Goal: Contribute content: Add original content to the website for others to see

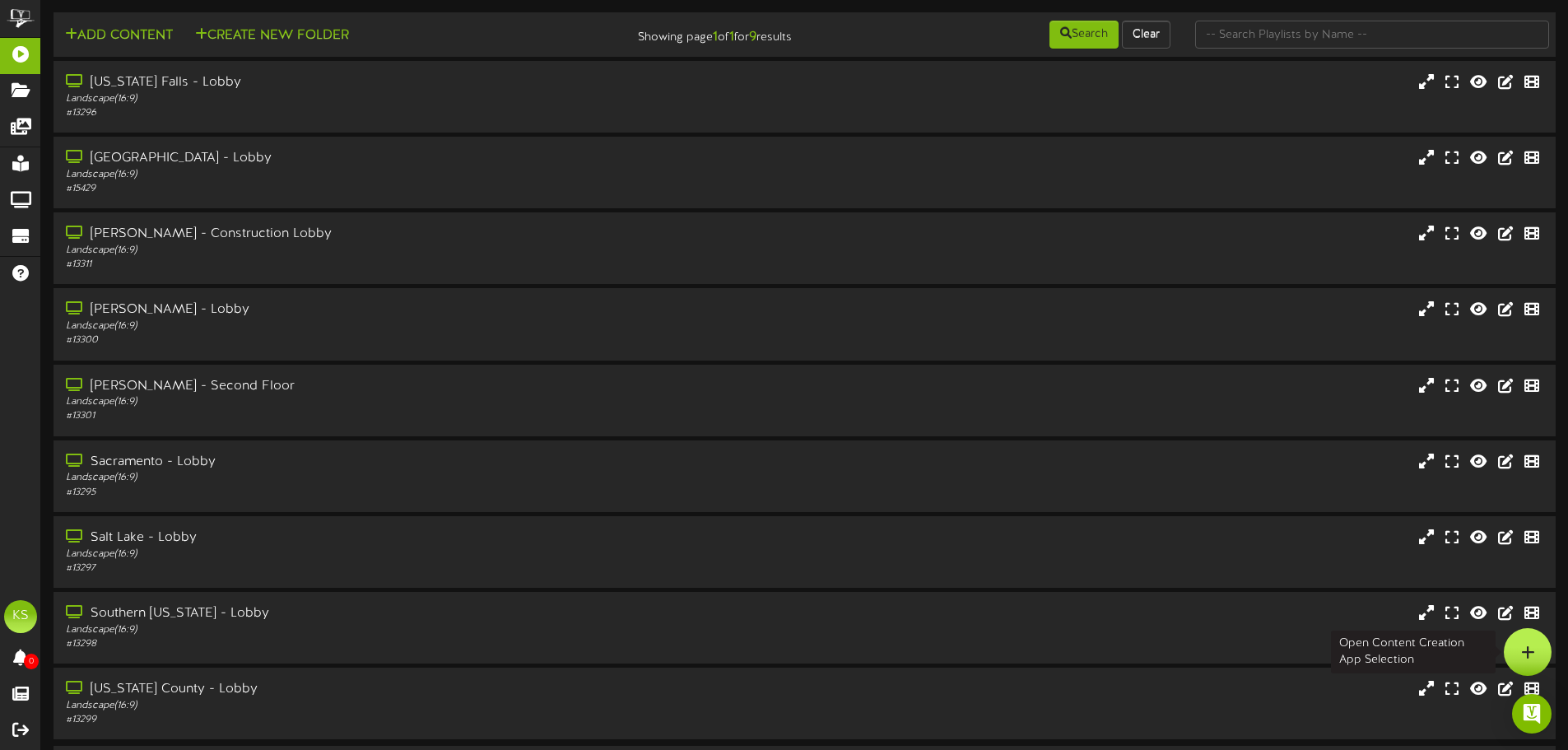
click at [1533, 646] on icon at bounding box center [1528, 651] width 14 height 15
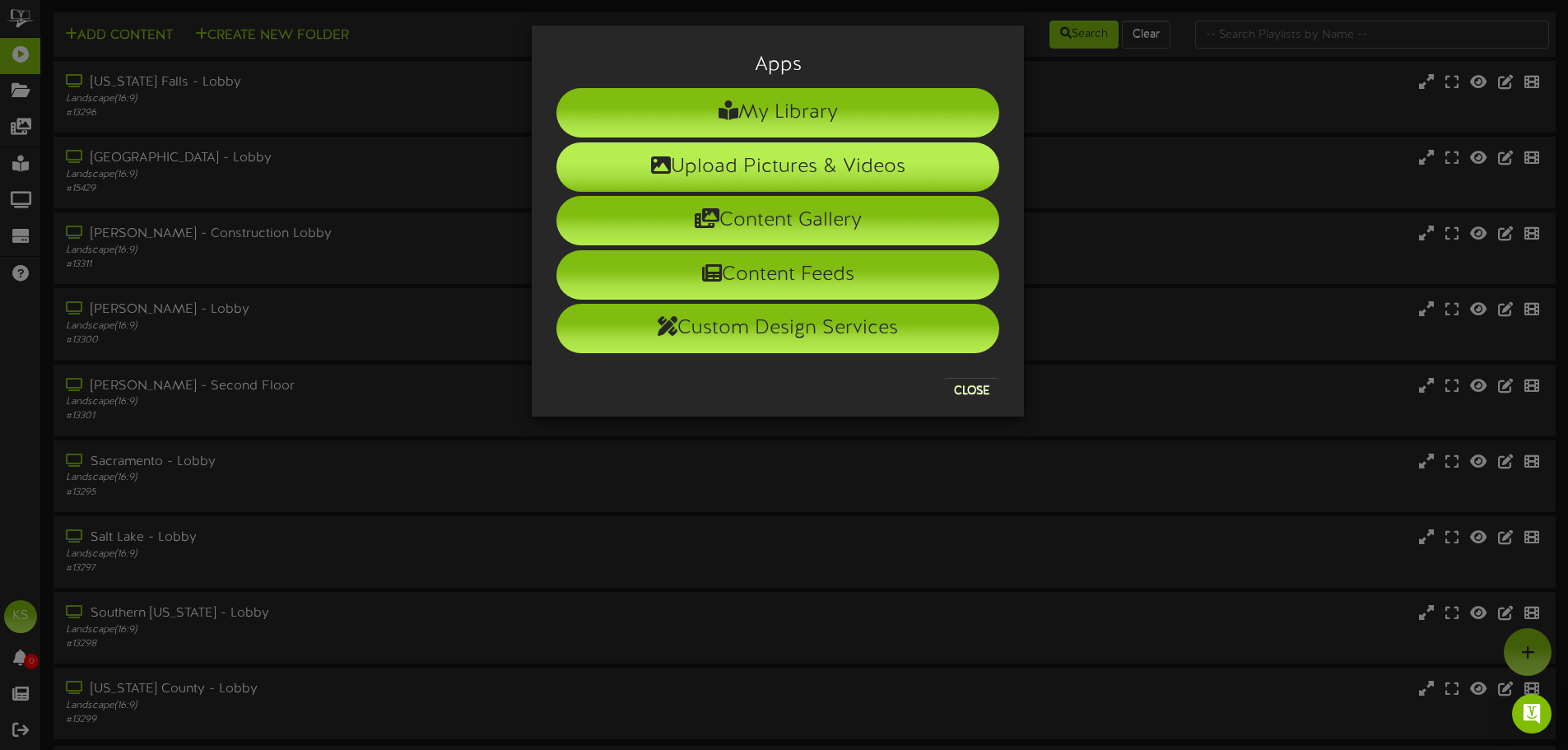
click at [756, 157] on li "Upload Pictures & Videos" at bounding box center [778, 167] width 443 height 49
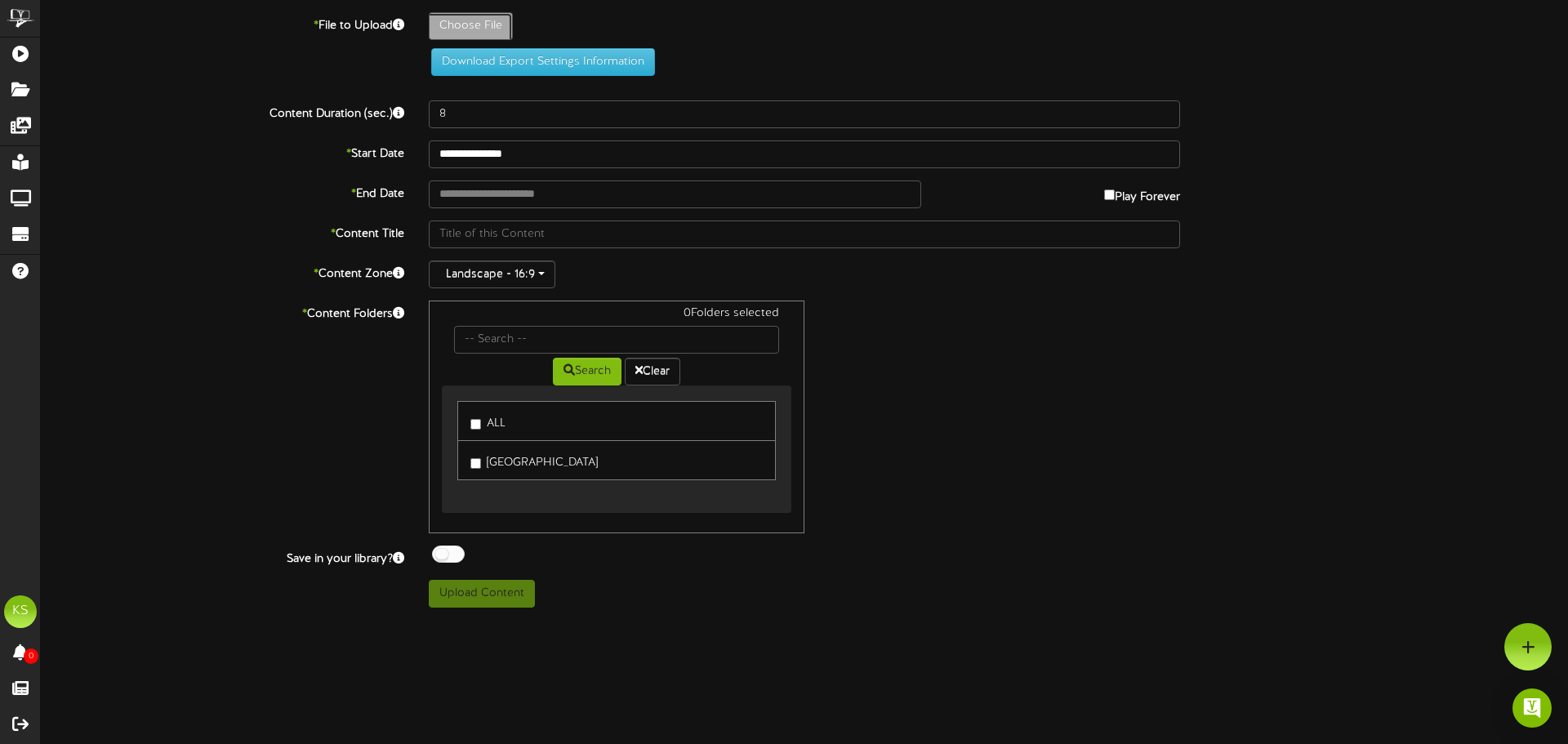
type input "**********"
type input "sgleb081225"
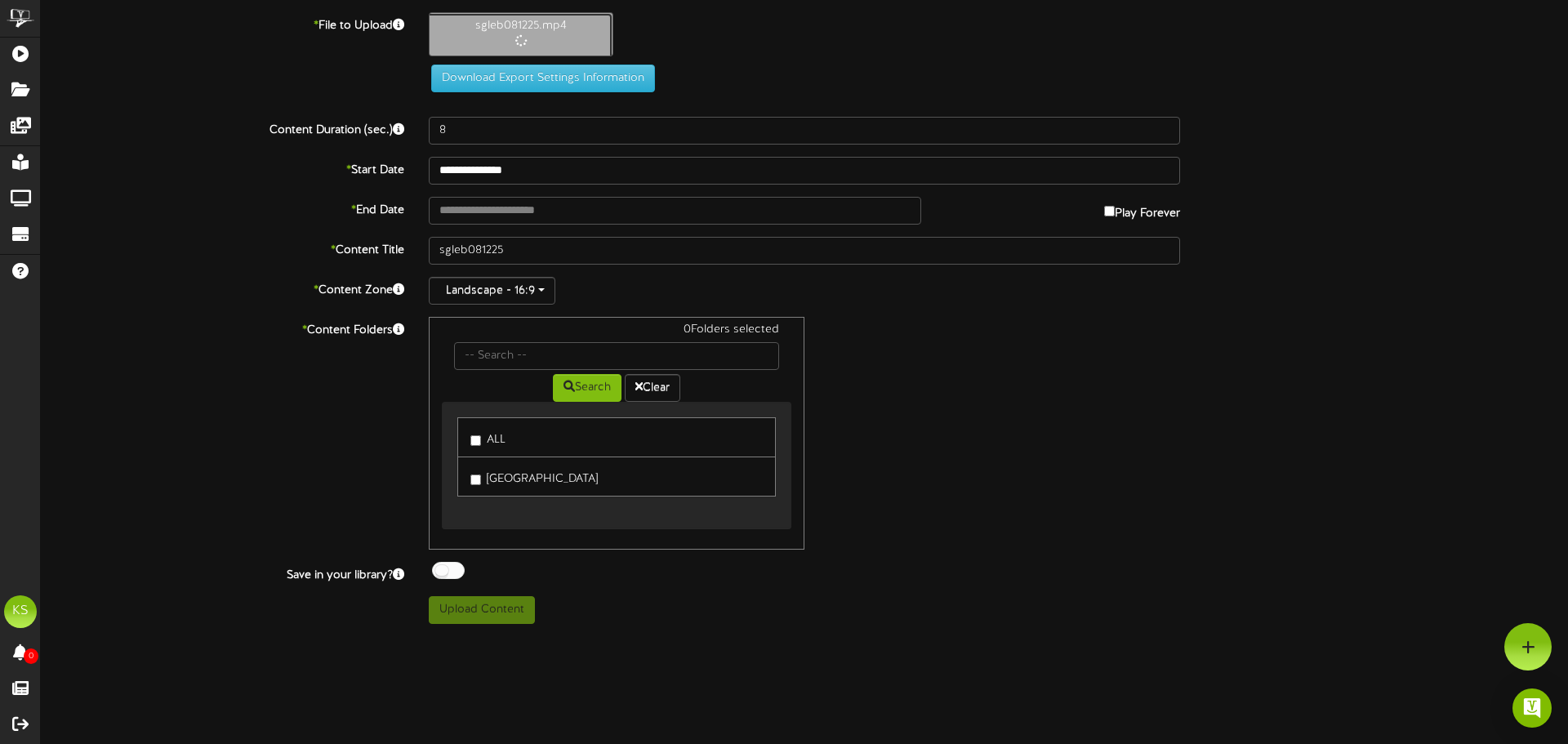
type input "10"
click at [492, 209] on input "text" at bounding box center [675, 211] width 492 height 27
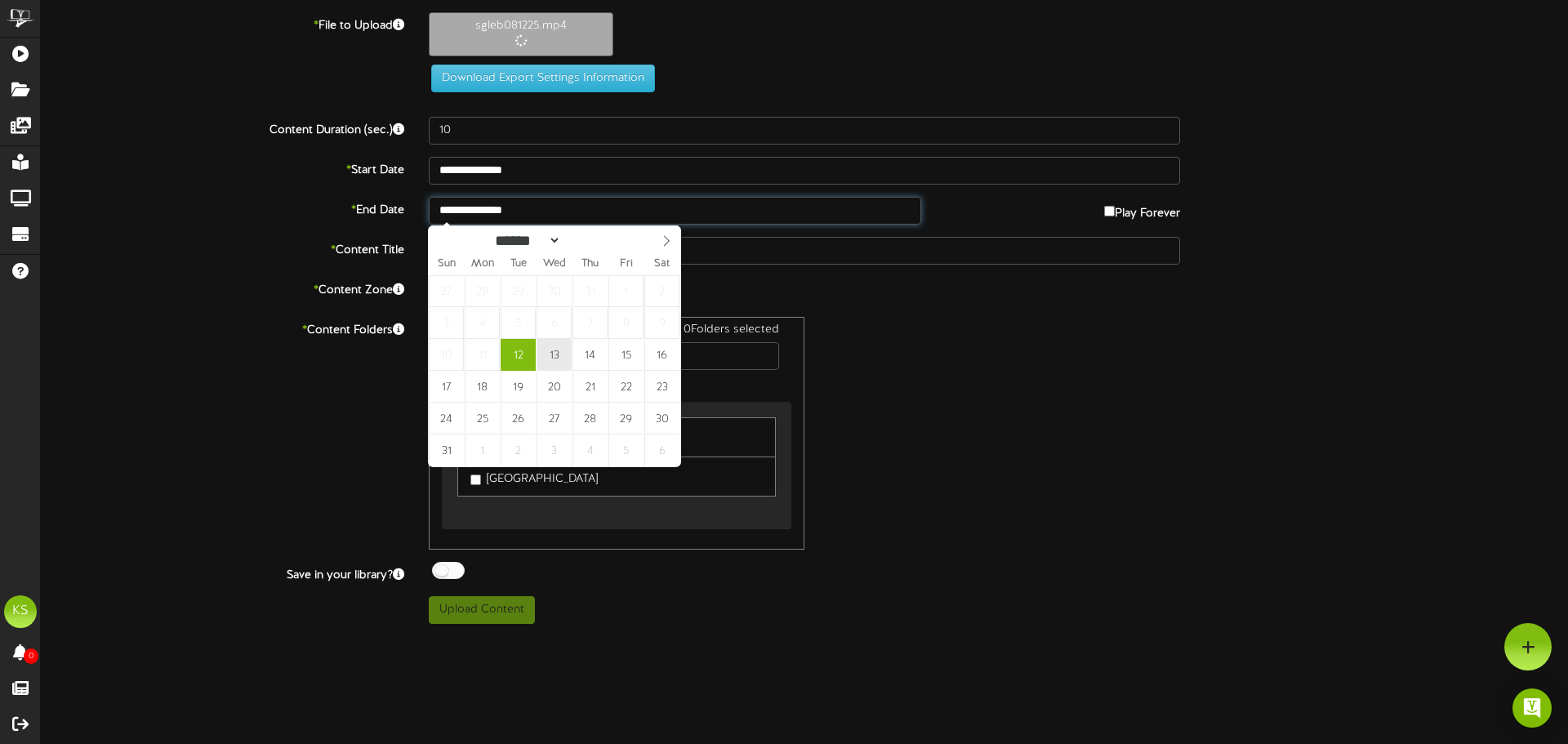
type input "**********"
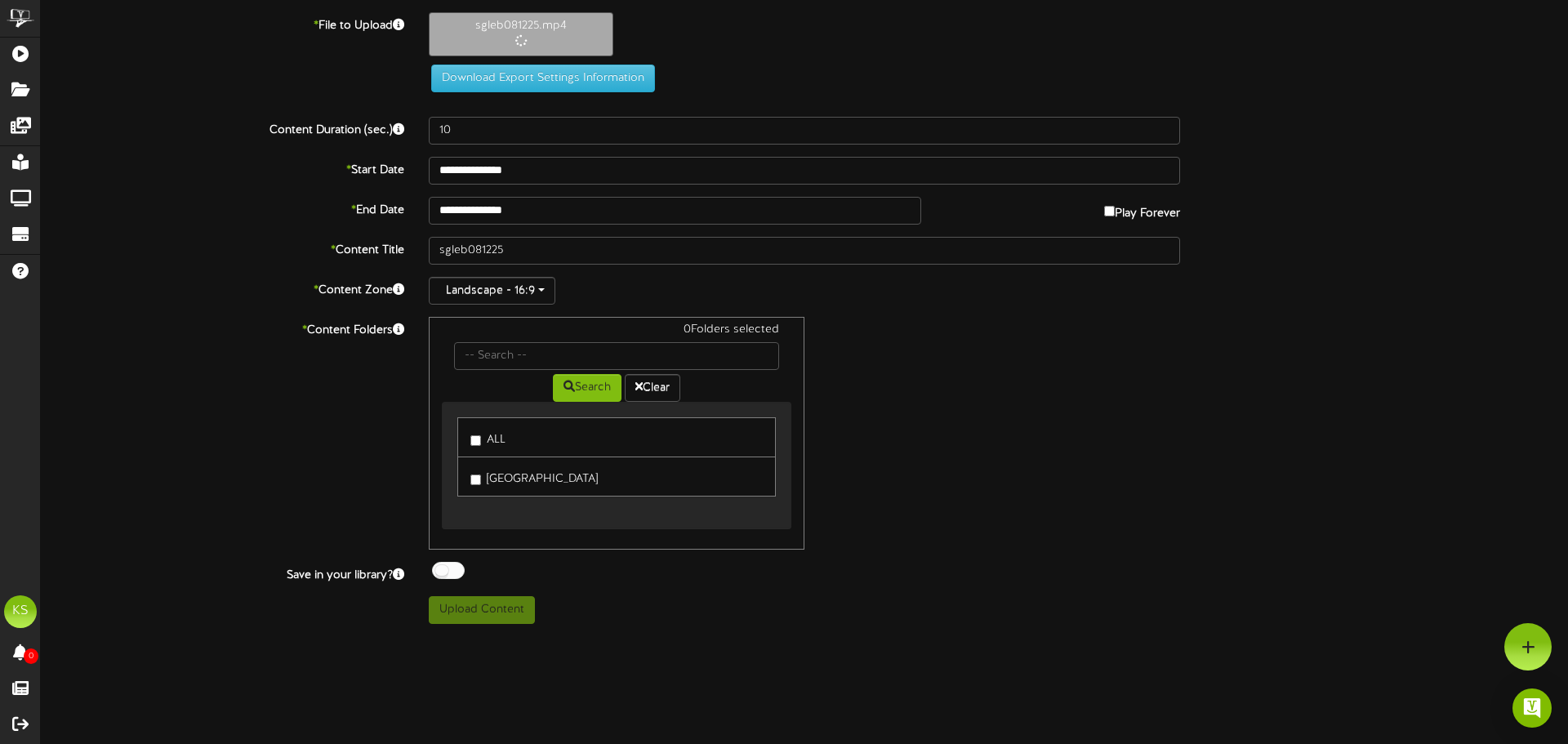
click at [481, 445] on label "ALL" at bounding box center [488, 437] width 35 height 22
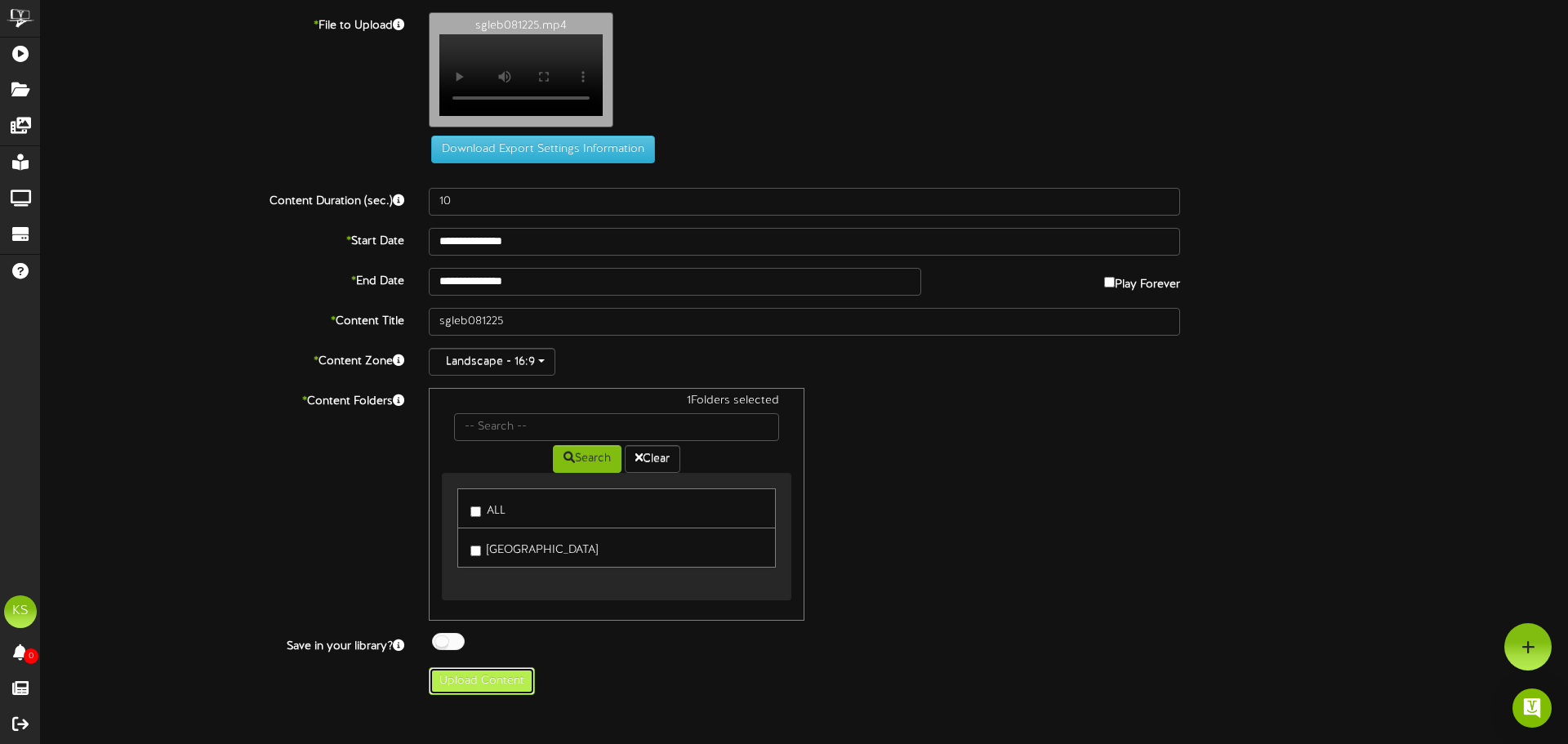
click at [501, 683] on button "Upload Content" at bounding box center [481, 680] width 106 height 27
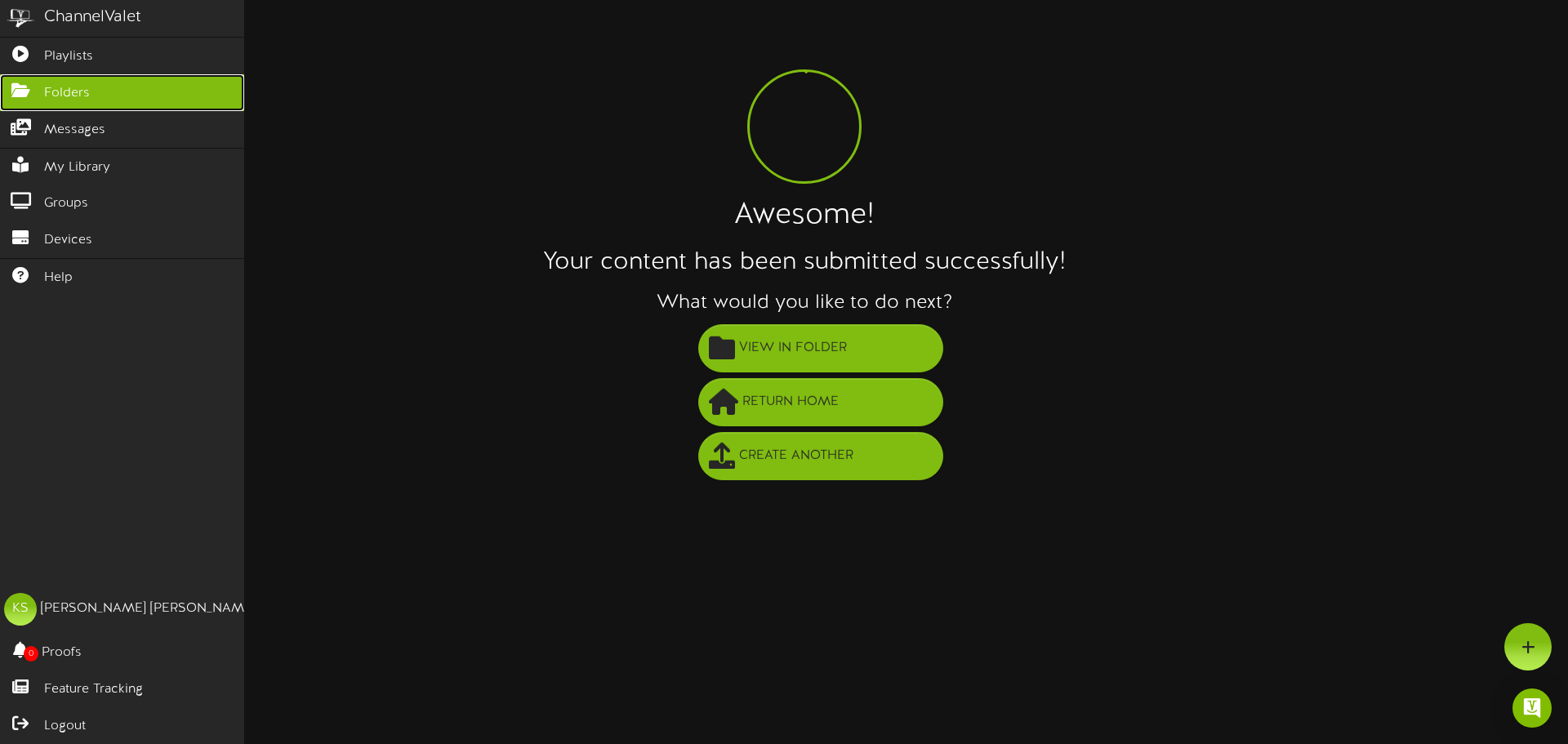
click at [94, 94] on link "Folders" at bounding box center [122, 92] width 244 height 36
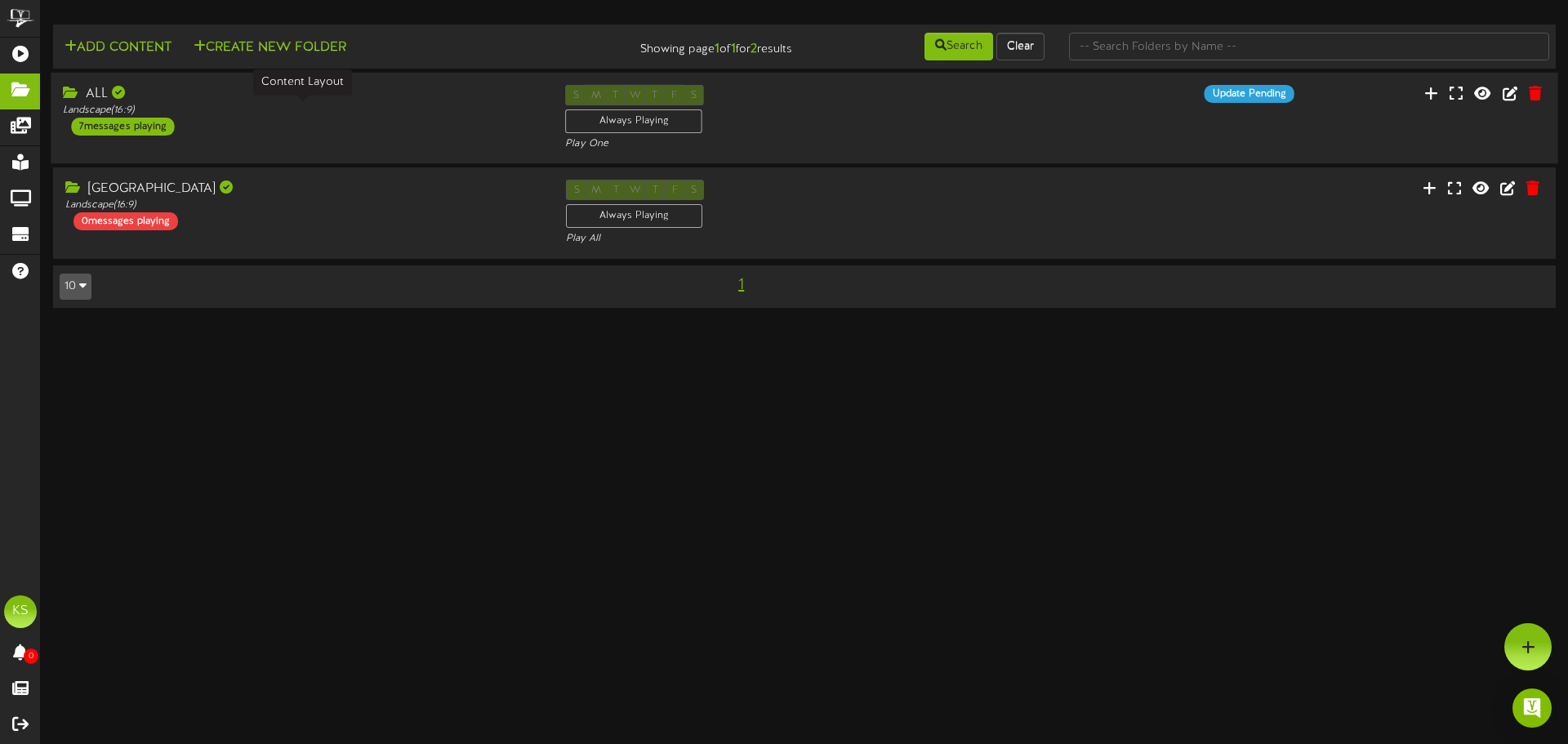
click at [129, 115] on div "Landscape ( 16:9 )" at bounding box center [301, 111] width 478 height 14
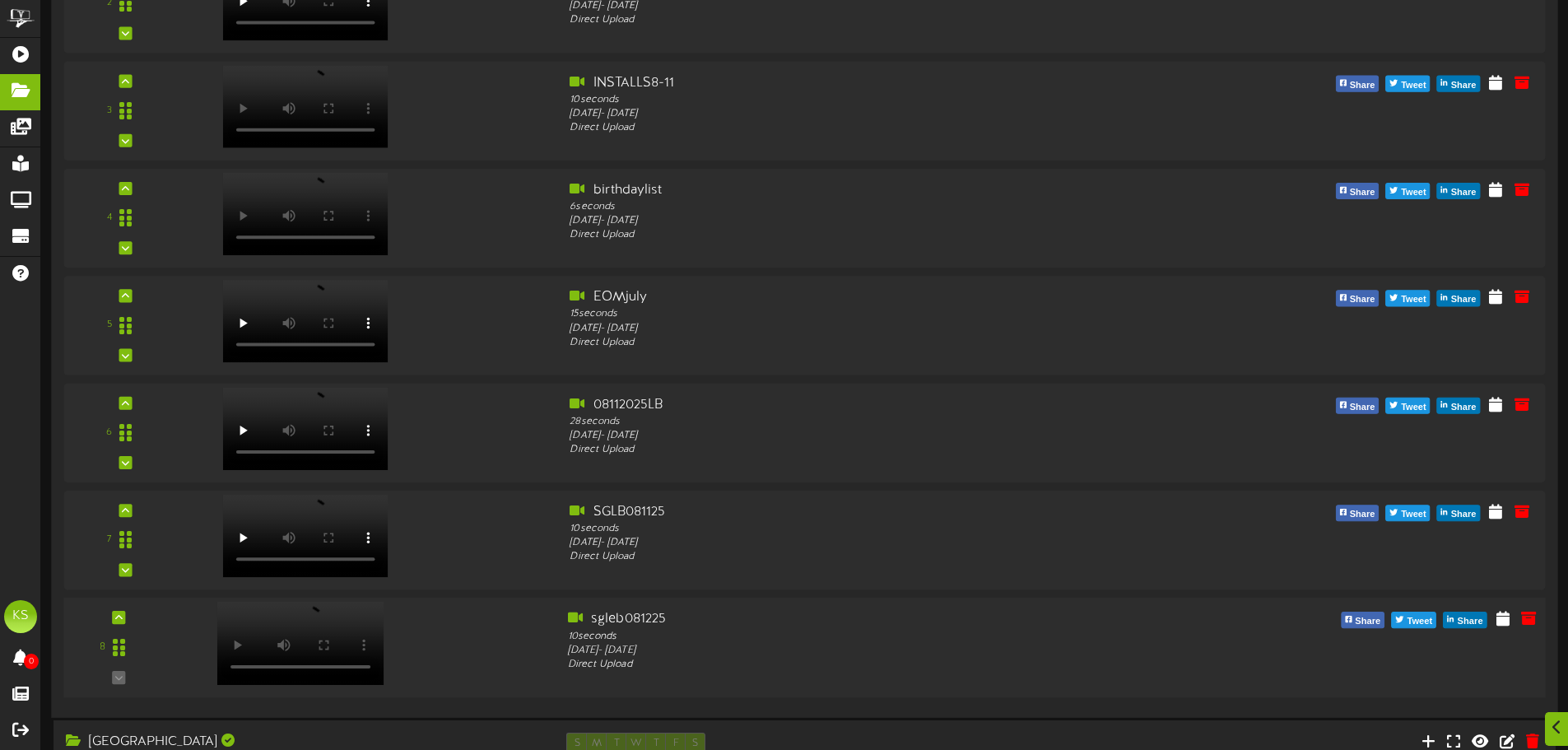
scroll to position [494, 0]
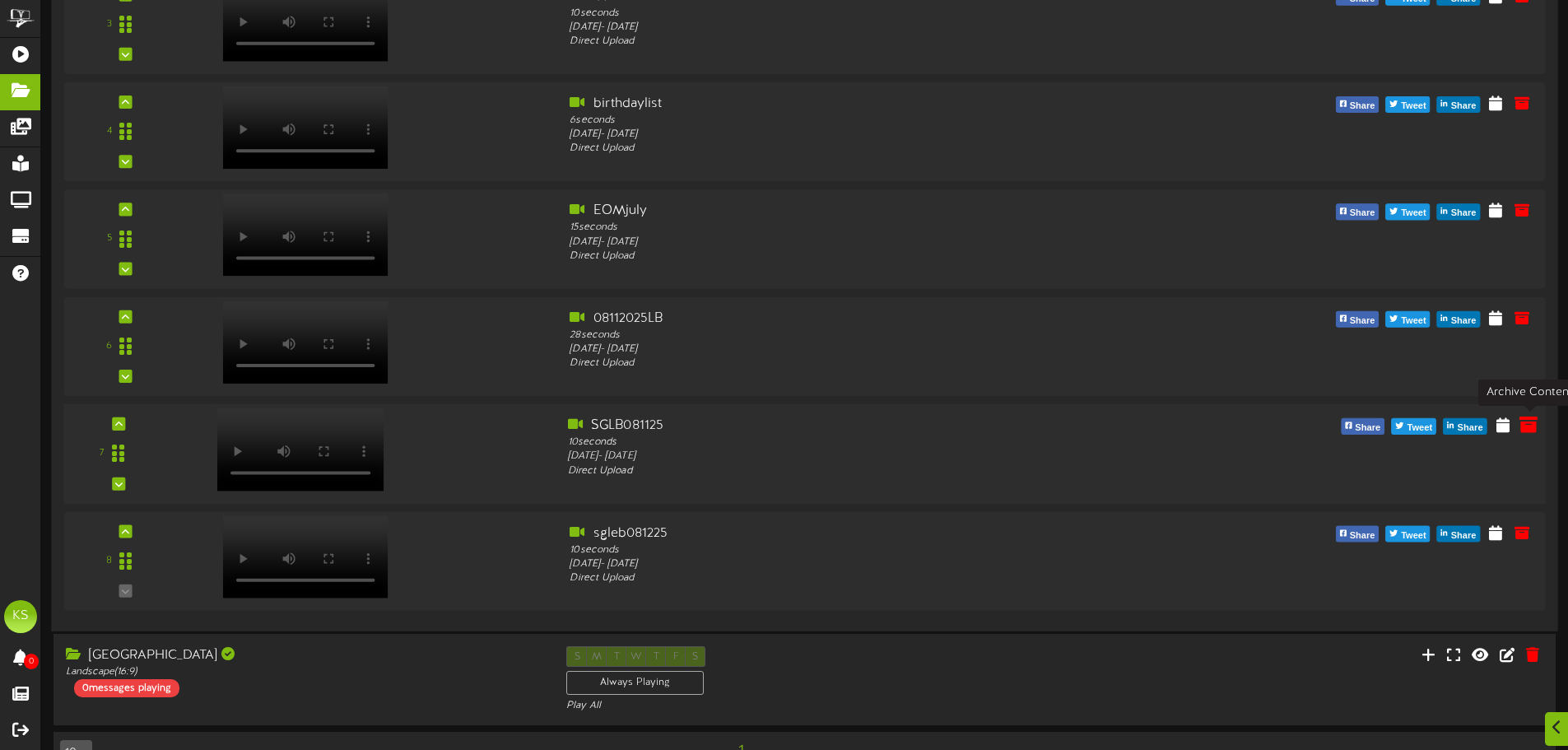
click at [1527, 430] on icon at bounding box center [1528, 424] width 18 height 18
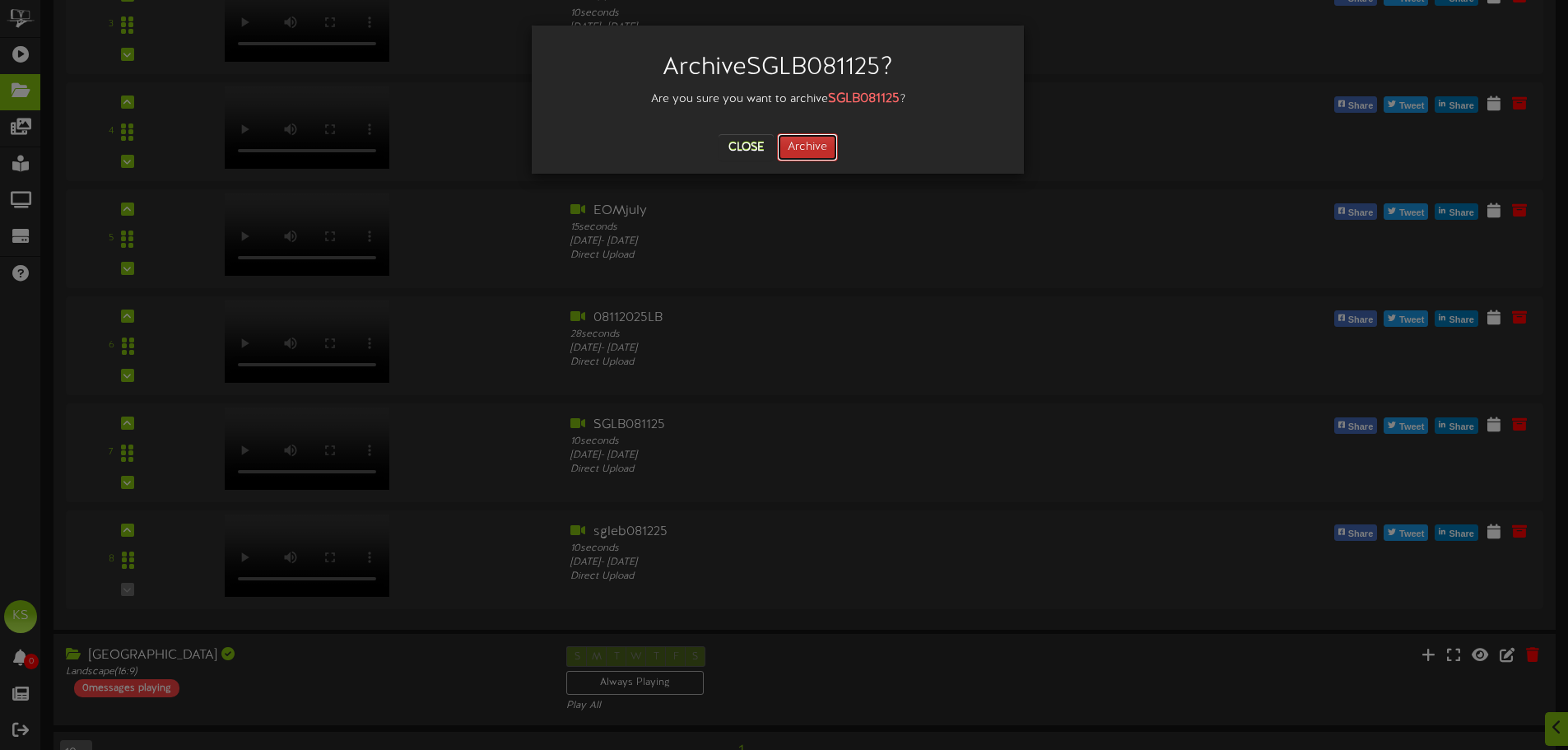
click at [814, 143] on button "Archive" at bounding box center [808, 147] width 61 height 28
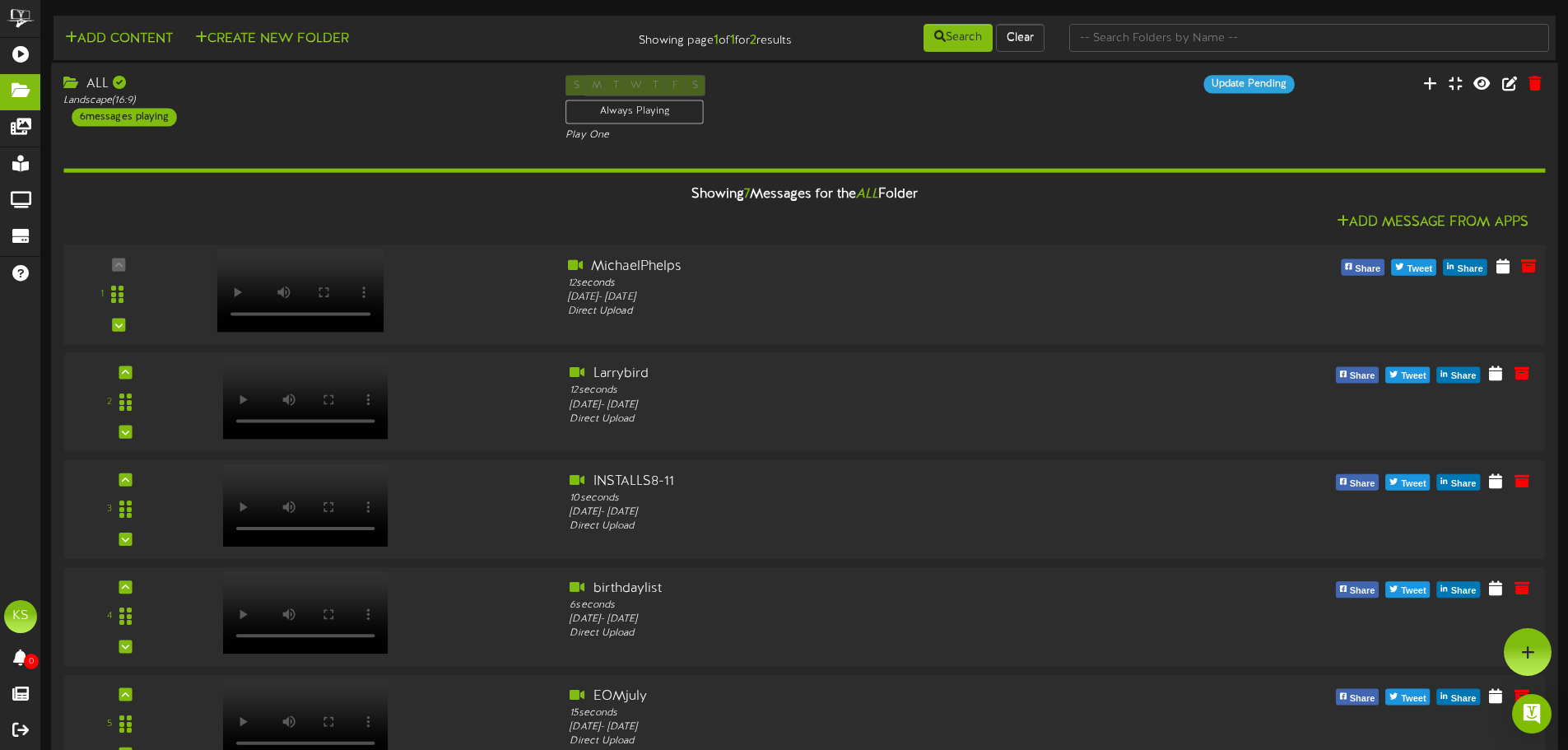
scroll to position [0, 0]
